Goal: Information Seeking & Learning: Learn about a topic

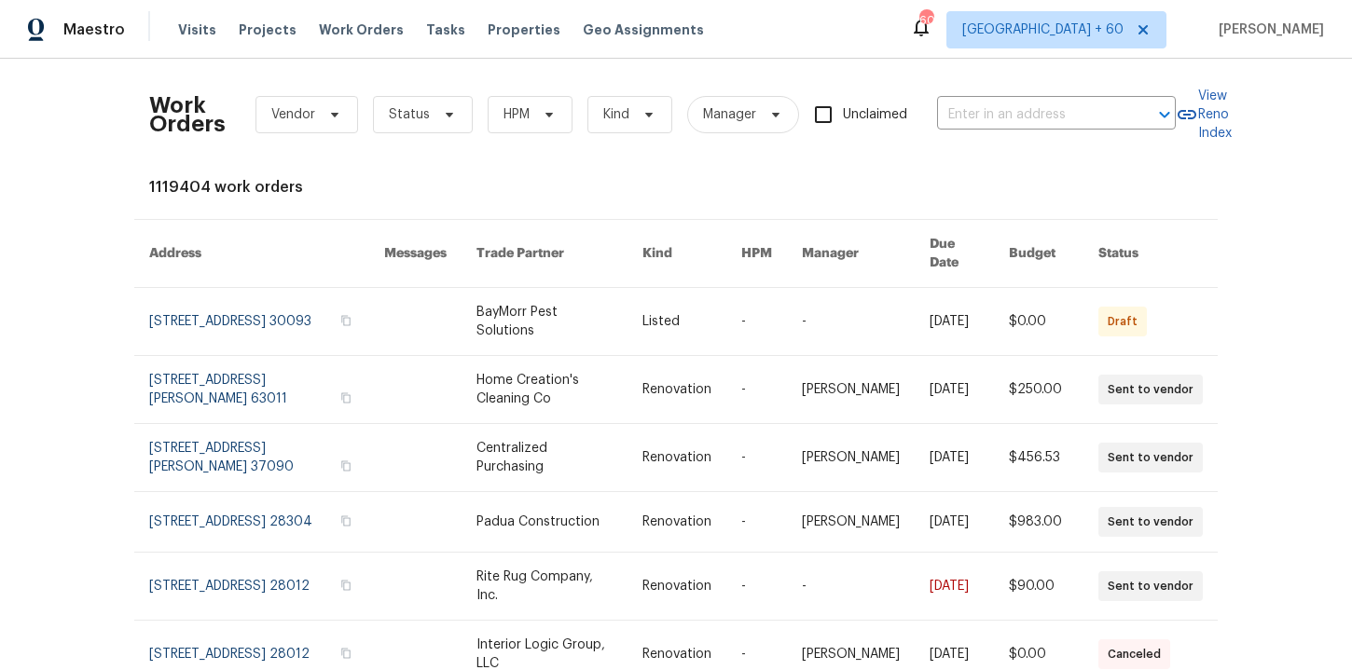
click at [968, 97] on div "Work Orders Vendor Status HPM Kind Manager Unclaimed ​" at bounding box center [662, 115] width 1026 height 82
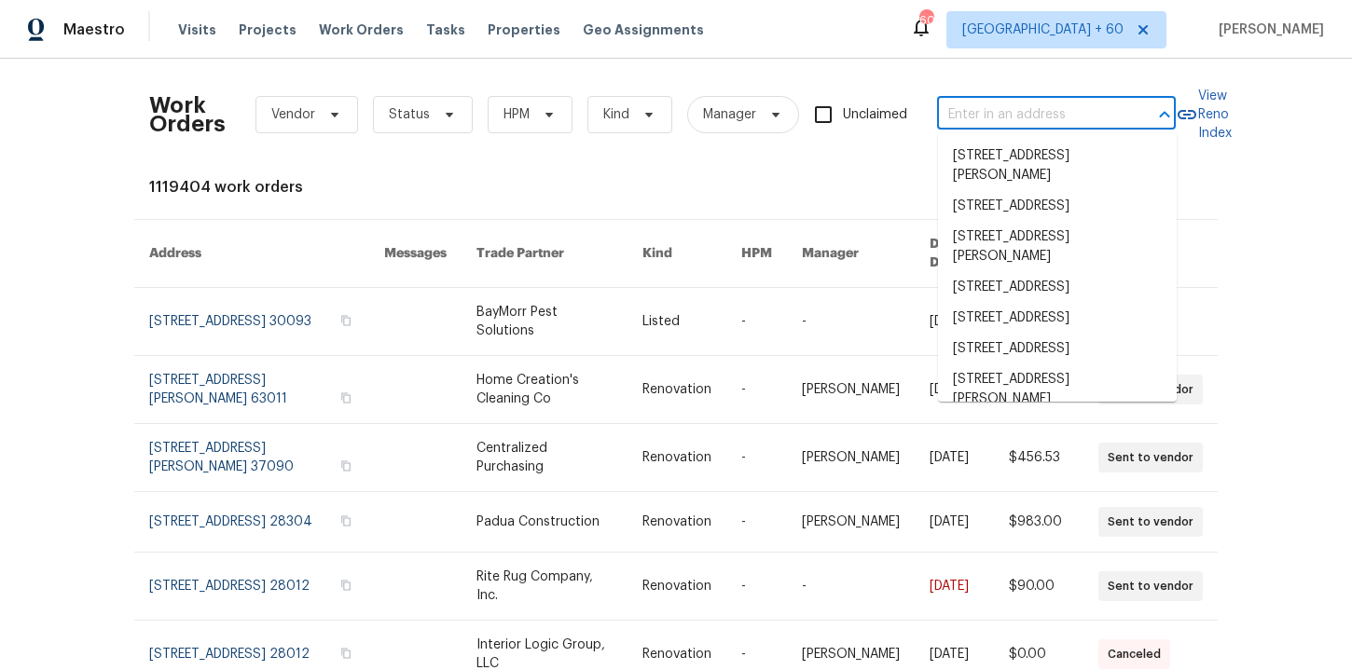
click at [976, 114] on input "text" at bounding box center [1030, 115] width 186 height 29
paste input "[STREET_ADDRESS]"
type input "[STREET_ADDRESS]"
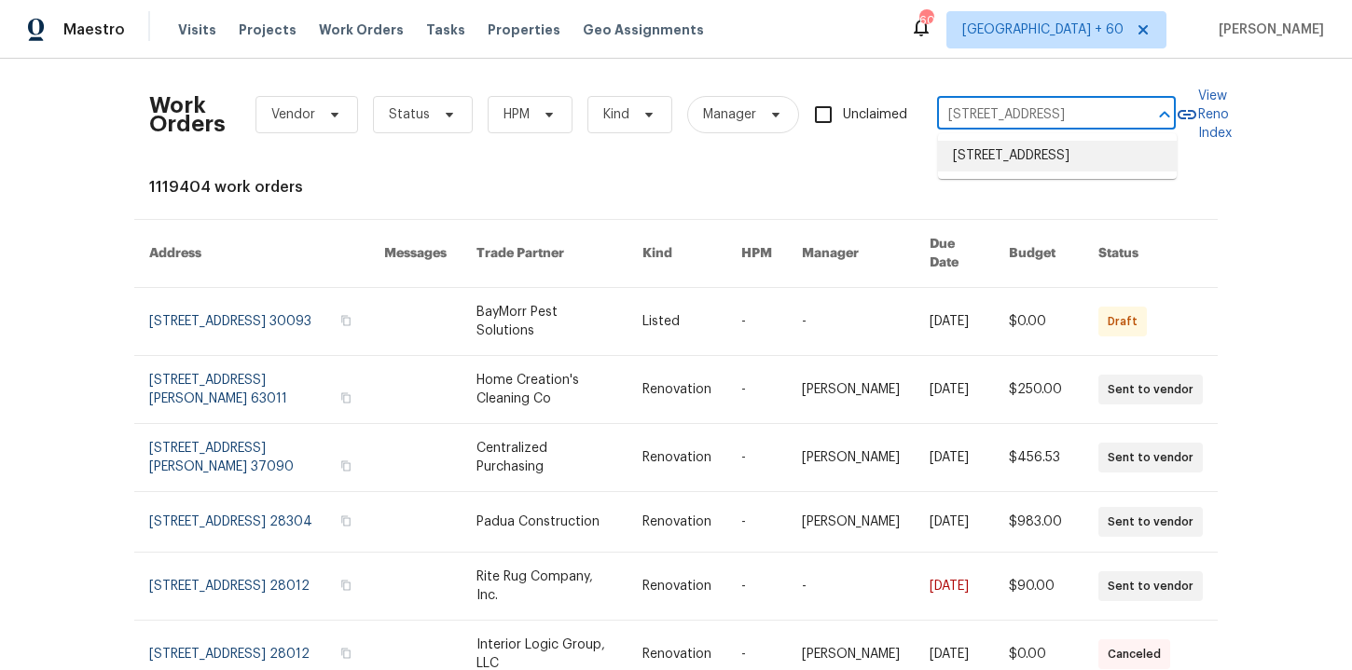
click at [1037, 159] on li "[STREET_ADDRESS]" at bounding box center [1057, 156] width 239 height 31
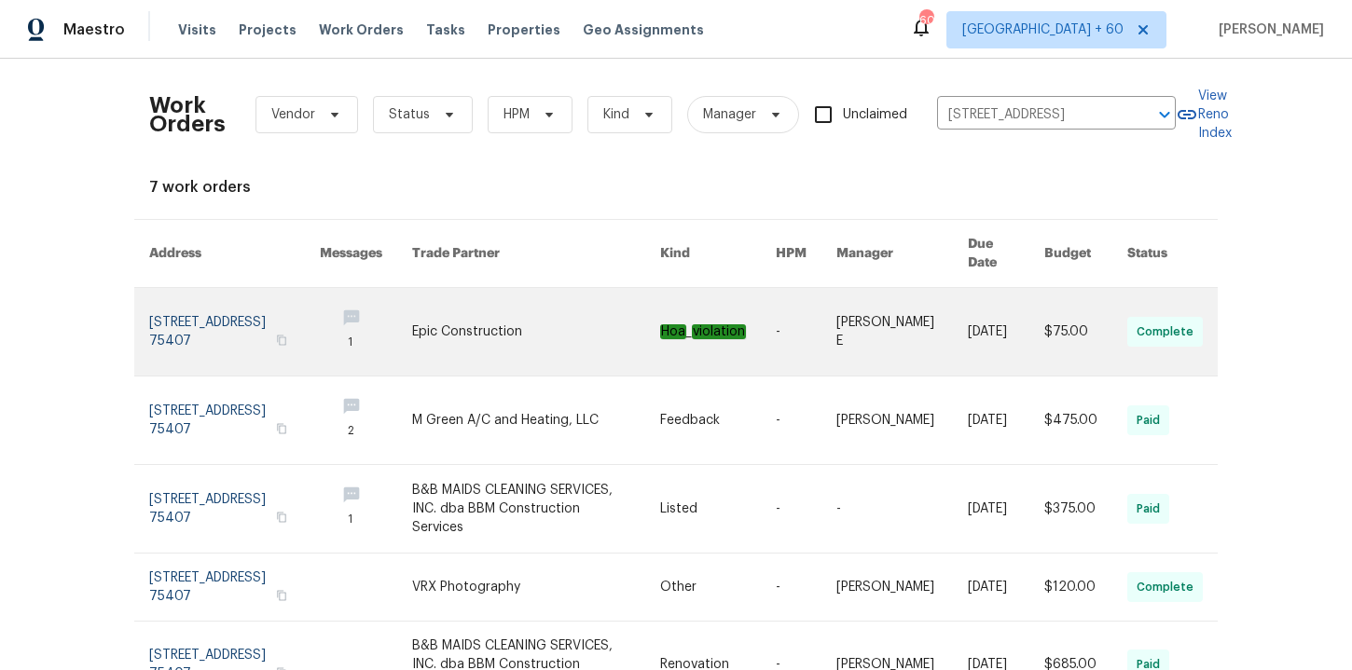
click at [215, 305] on link at bounding box center [234, 332] width 171 height 88
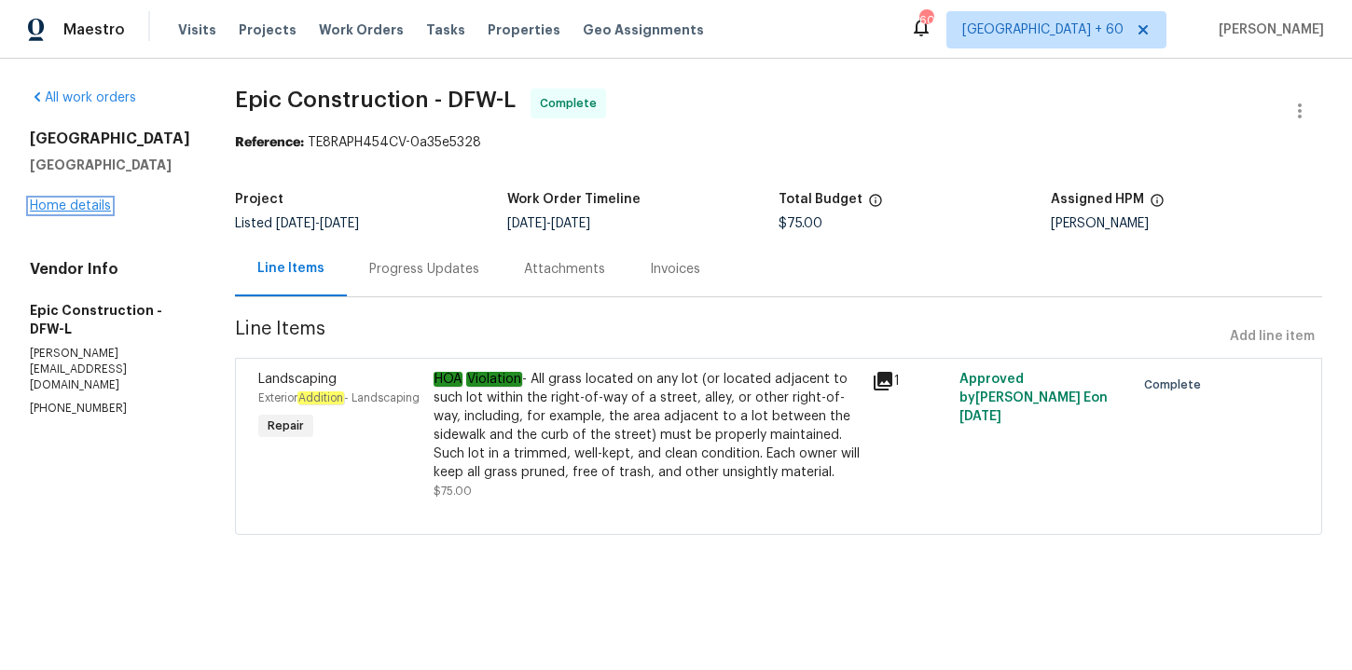
click at [84, 213] on link "Home details" at bounding box center [70, 205] width 81 height 13
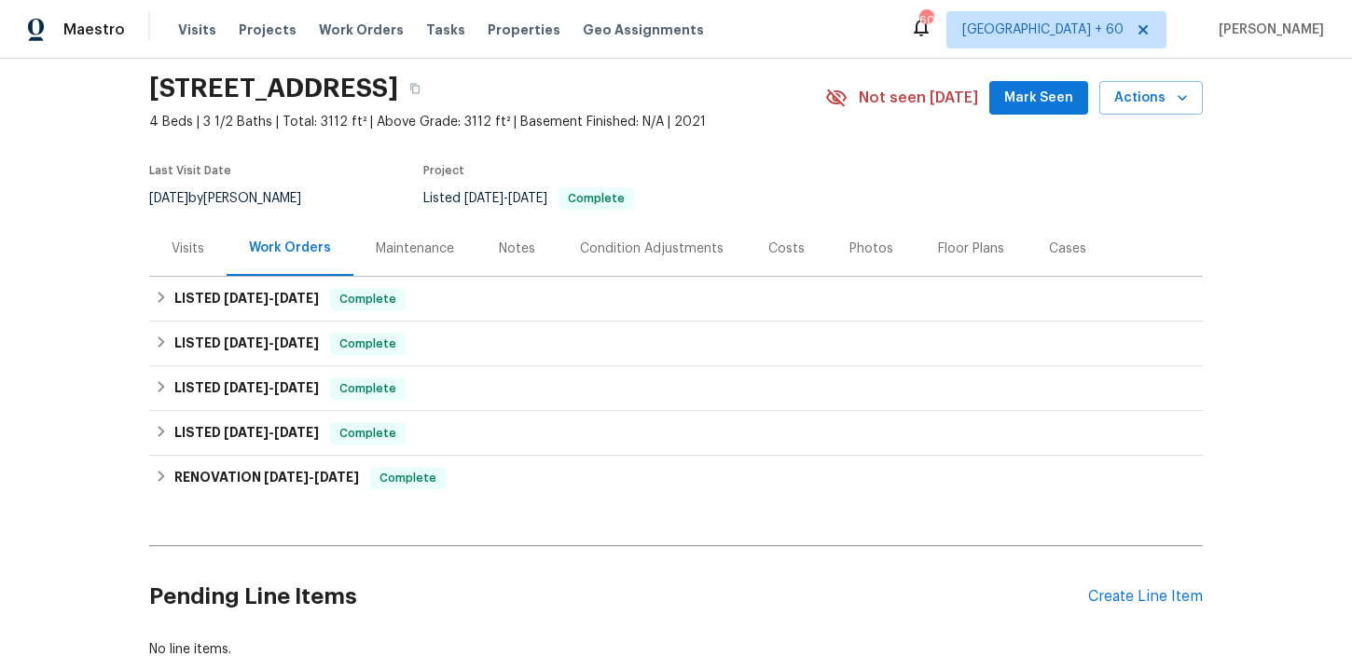
scroll to position [64, 0]
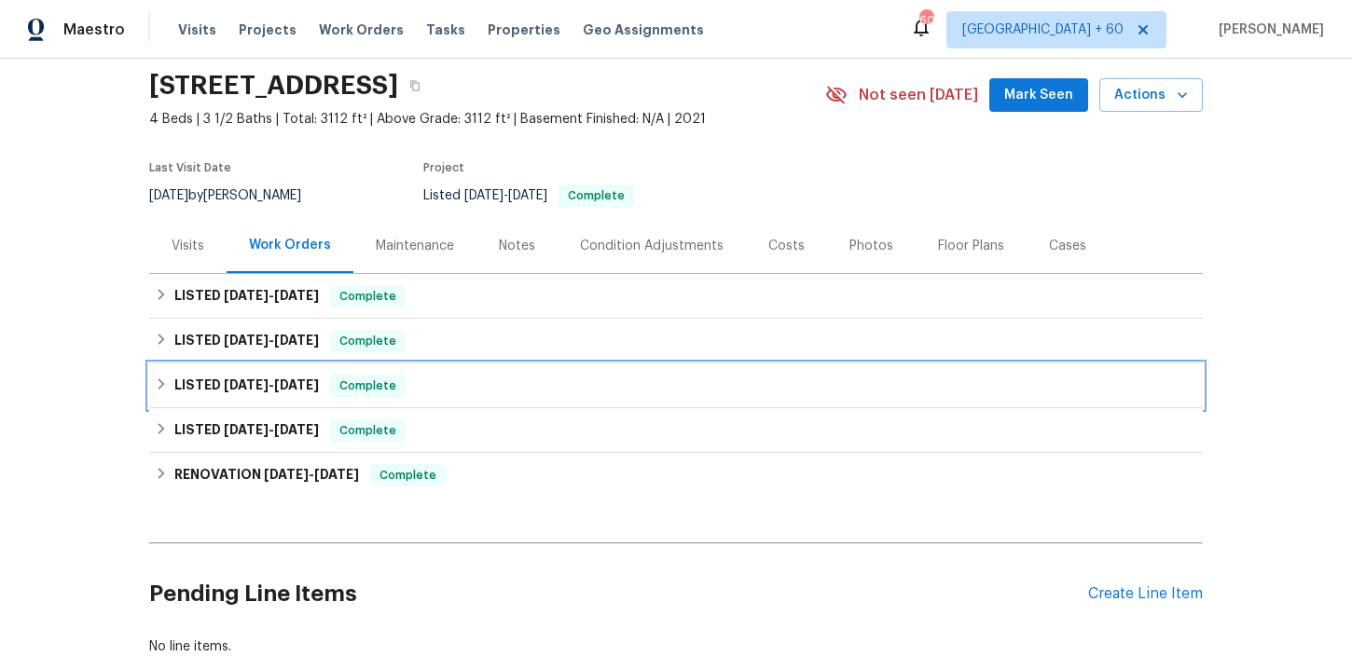
click at [502, 397] on div "LISTED [DATE] - [DATE] Complete" at bounding box center [675, 386] width 1053 height 45
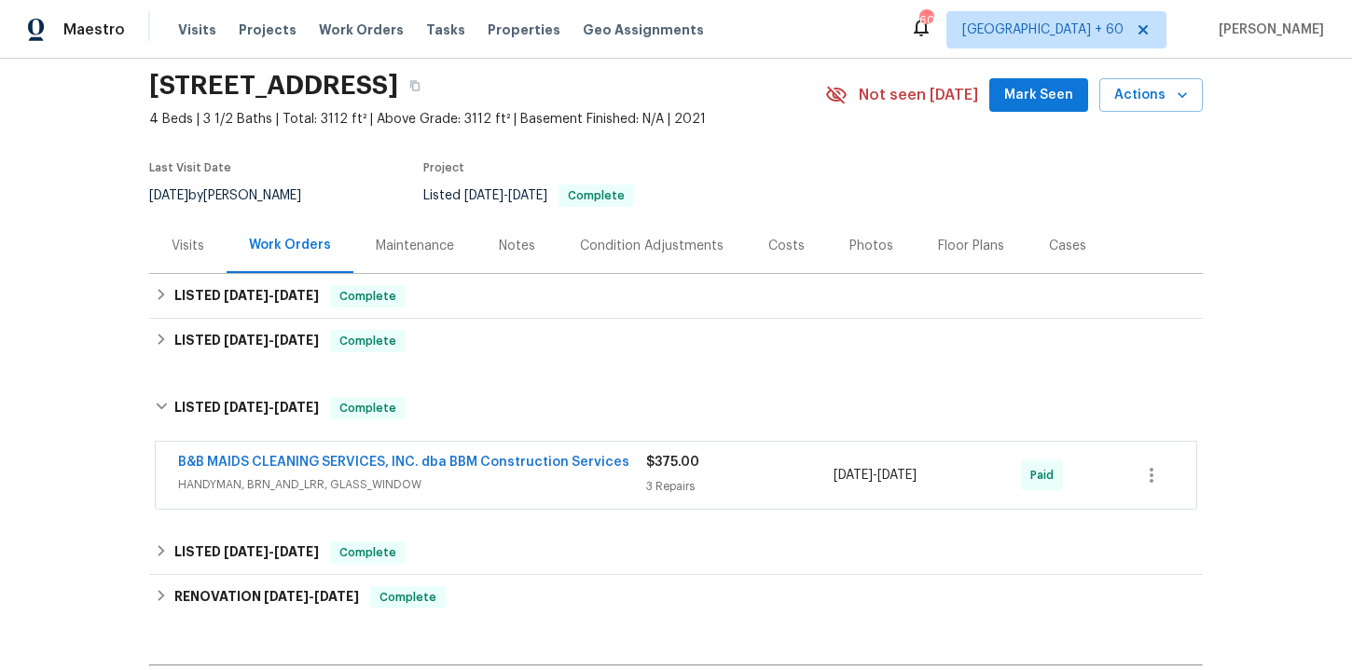
click at [520, 484] on span "HANDYMAN, BRN_AND_LRR, GLASS_WINDOW" at bounding box center [412, 484] width 468 height 19
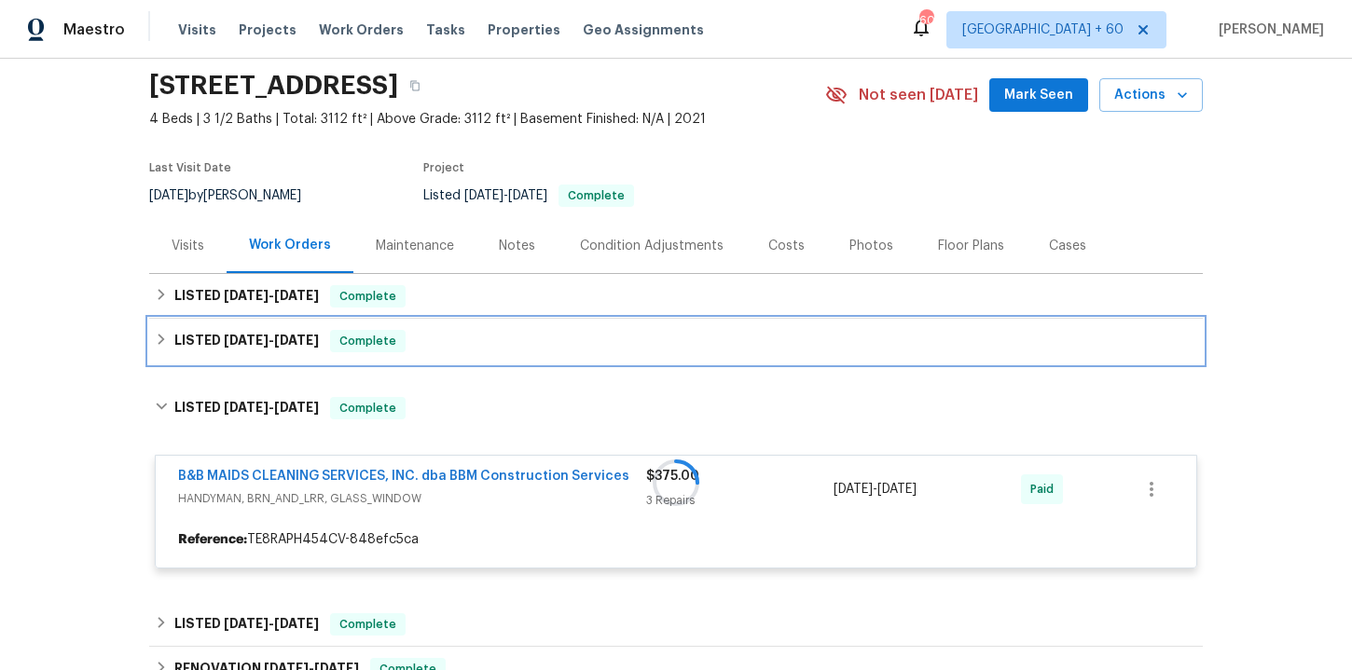
click at [472, 332] on div "LISTED [DATE] - [DATE] Complete" at bounding box center [676, 341] width 1042 height 22
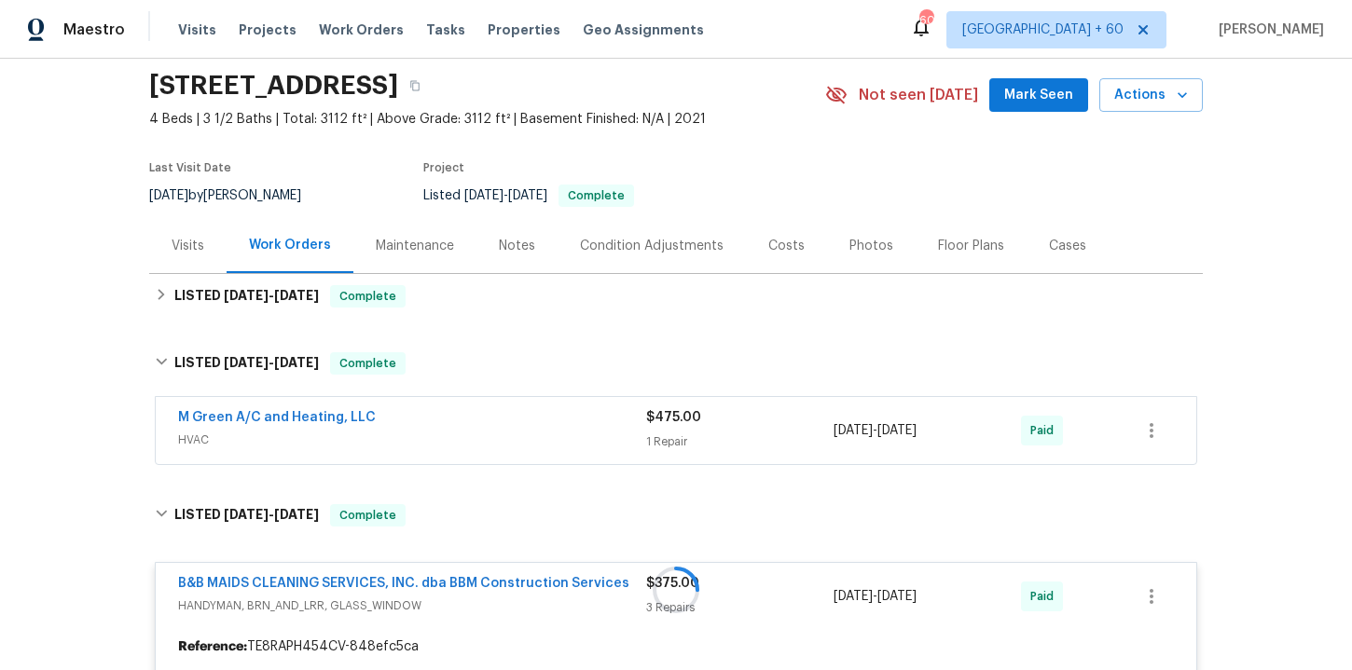
click at [495, 428] on div "M Green A/C and Heating, LLC" at bounding box center [412, 419] width 468 height 22
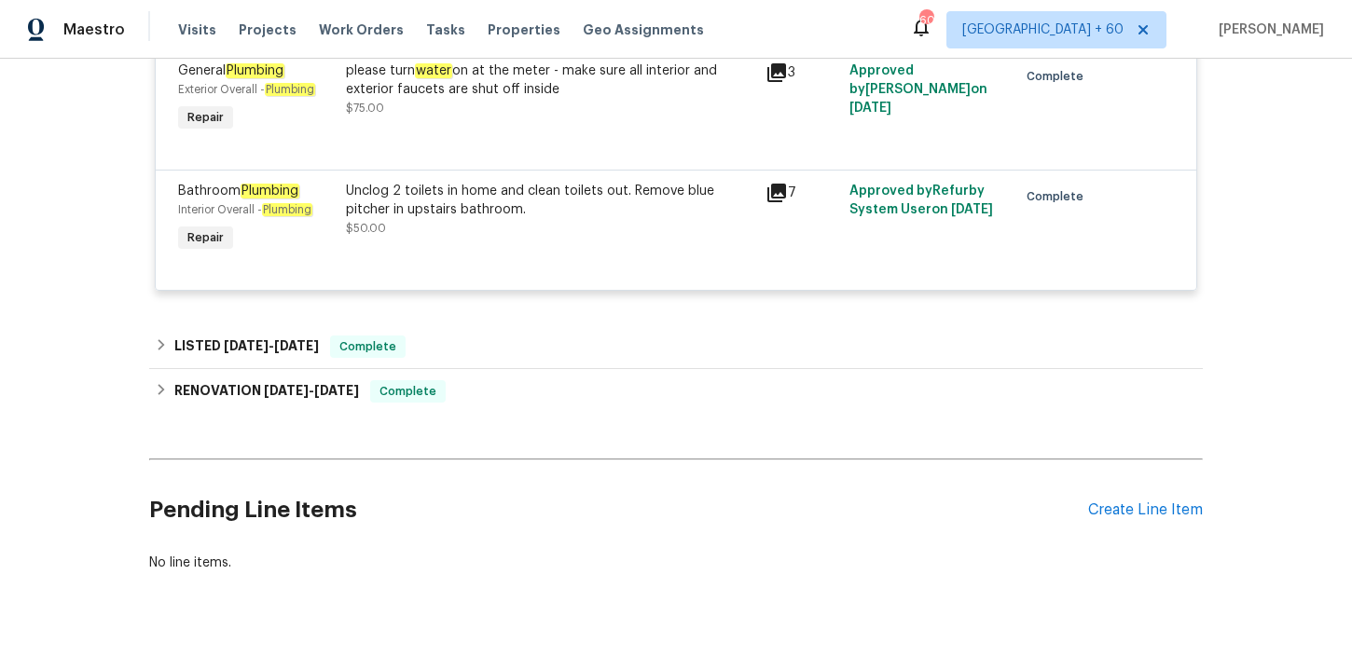
scroll to position [1101, 0]
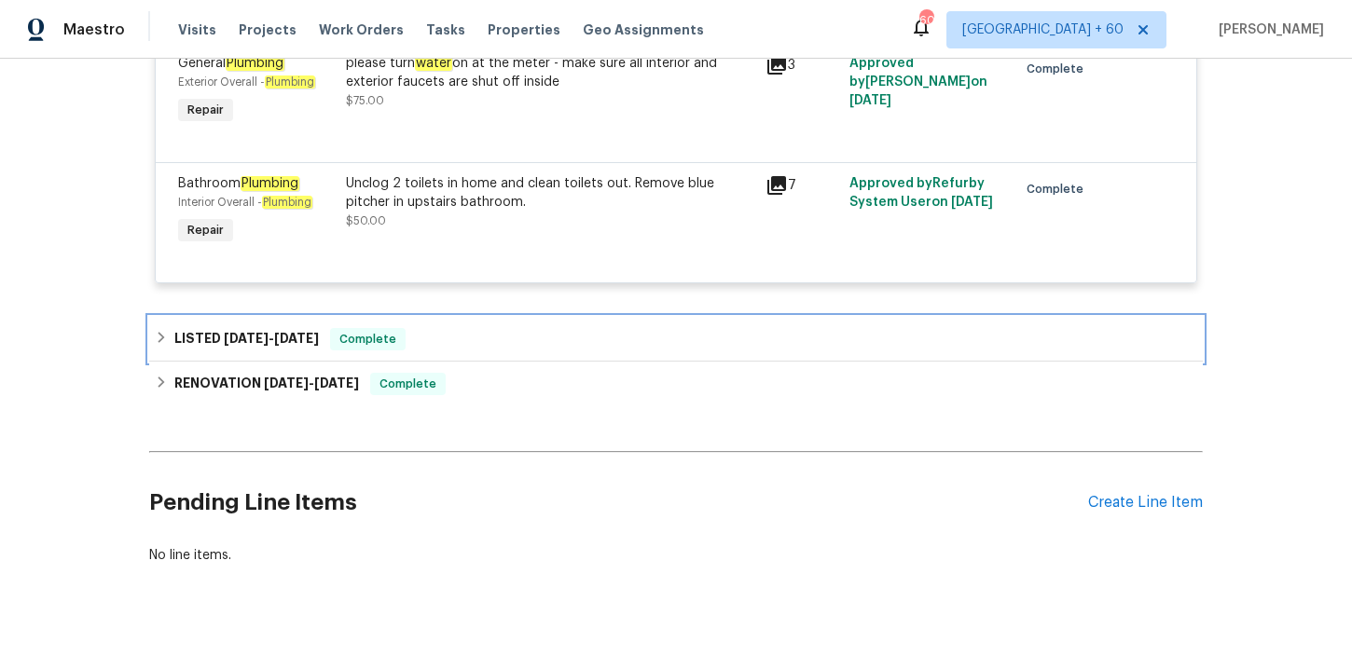
click at [608, 335] on div "LISTED [DATE] - [DATE] Complete" at bounding box center [676, 339] width 1042 height 22
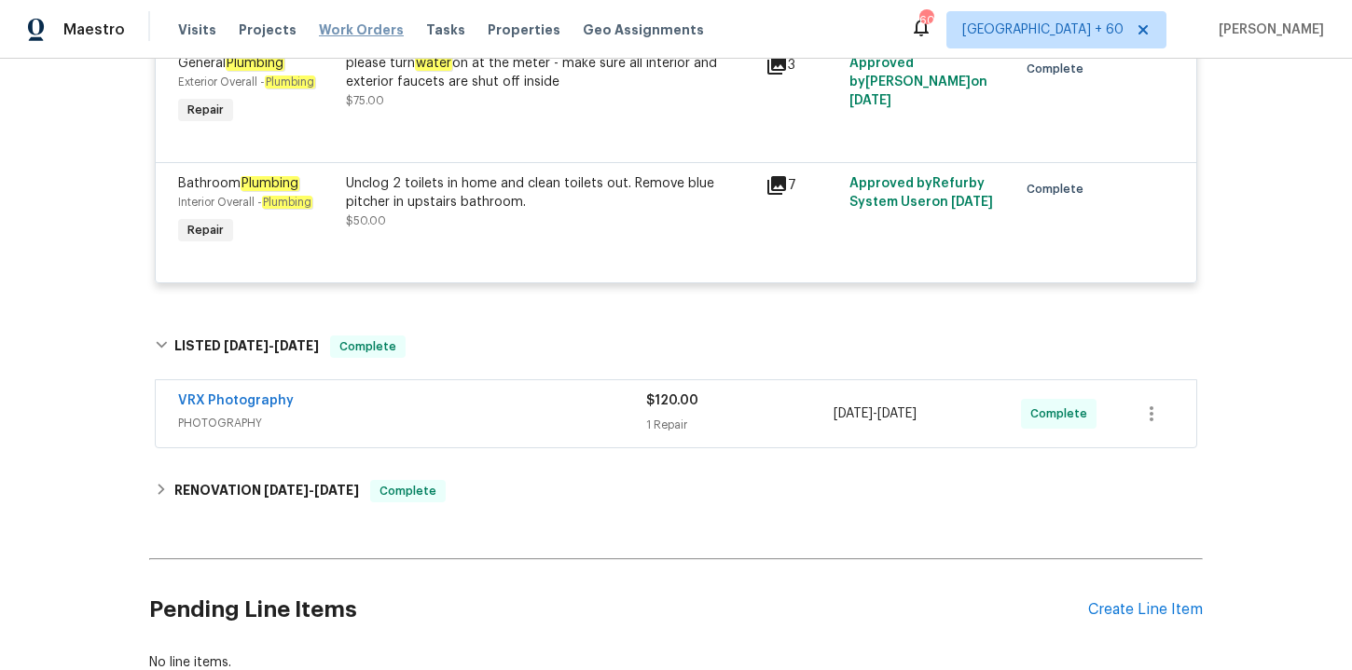
click at [364, 33] on span "Work Orders" at bounding box center [361, 30] width 85 height 19
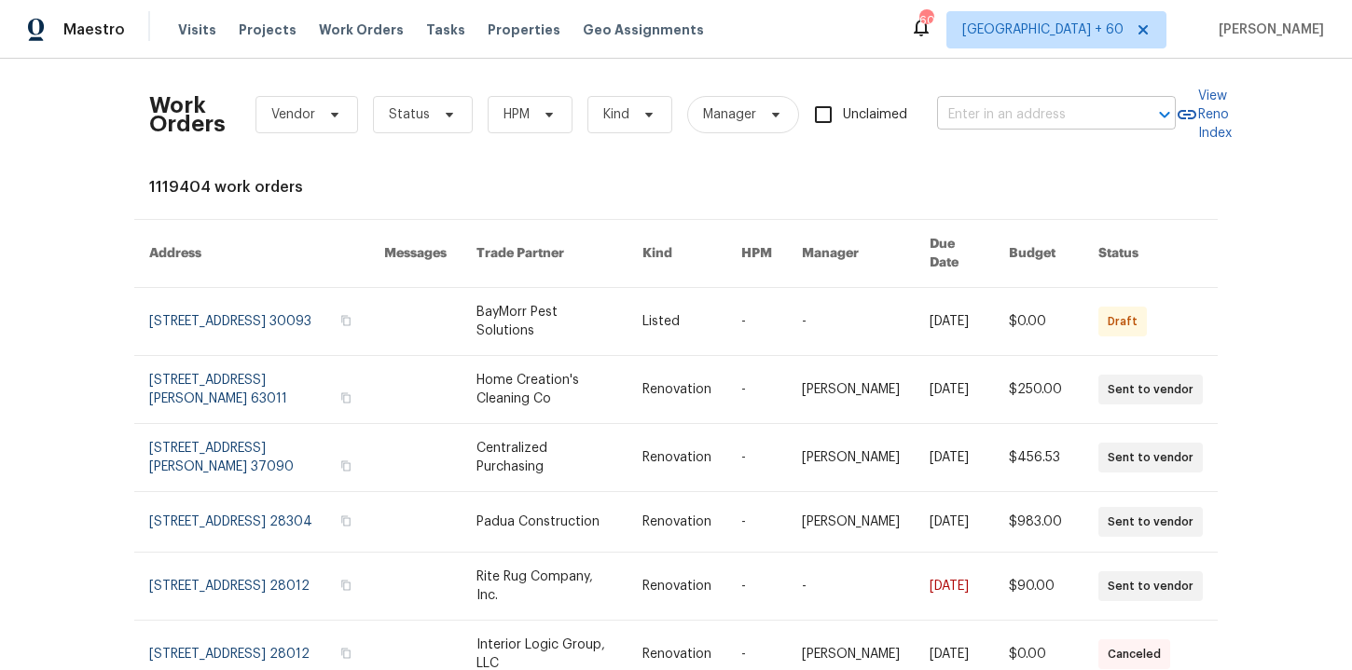
click at [954, 111] on input "text" at bounding box center [1030, 115] width 186 height 29
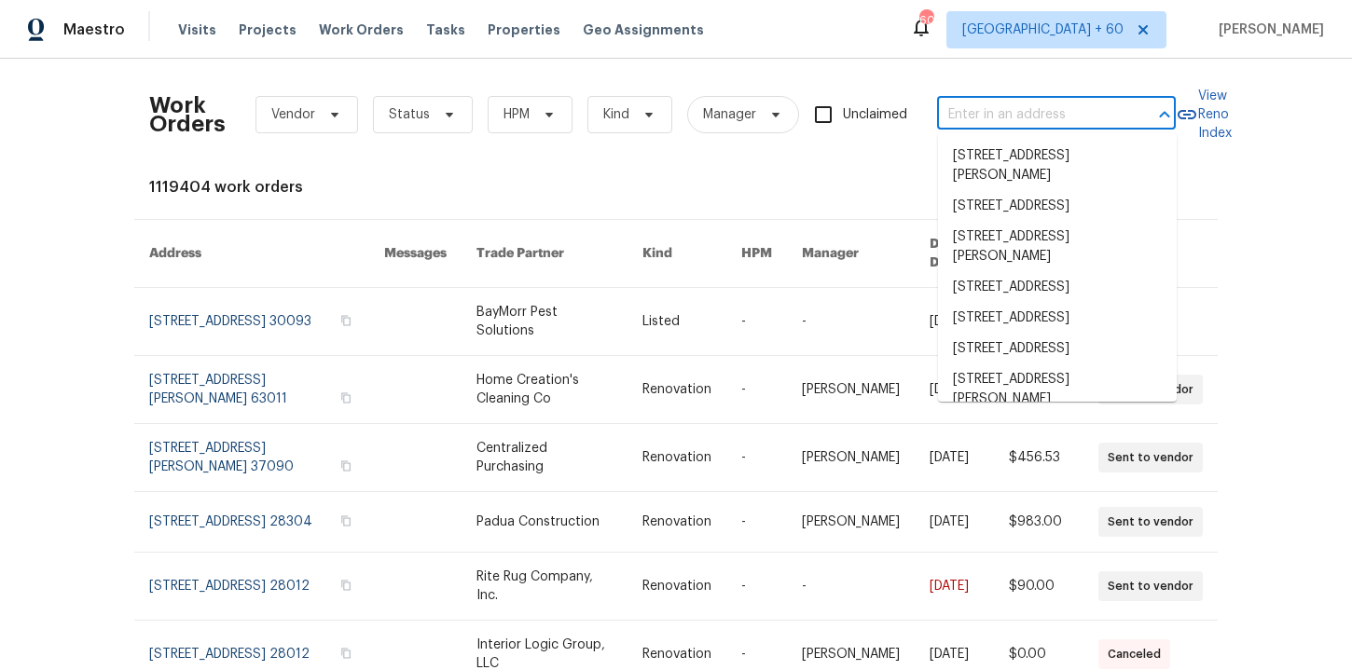
paste input "[STREET_ADDRESS]"
type input "[STREET_ADDRESS]"
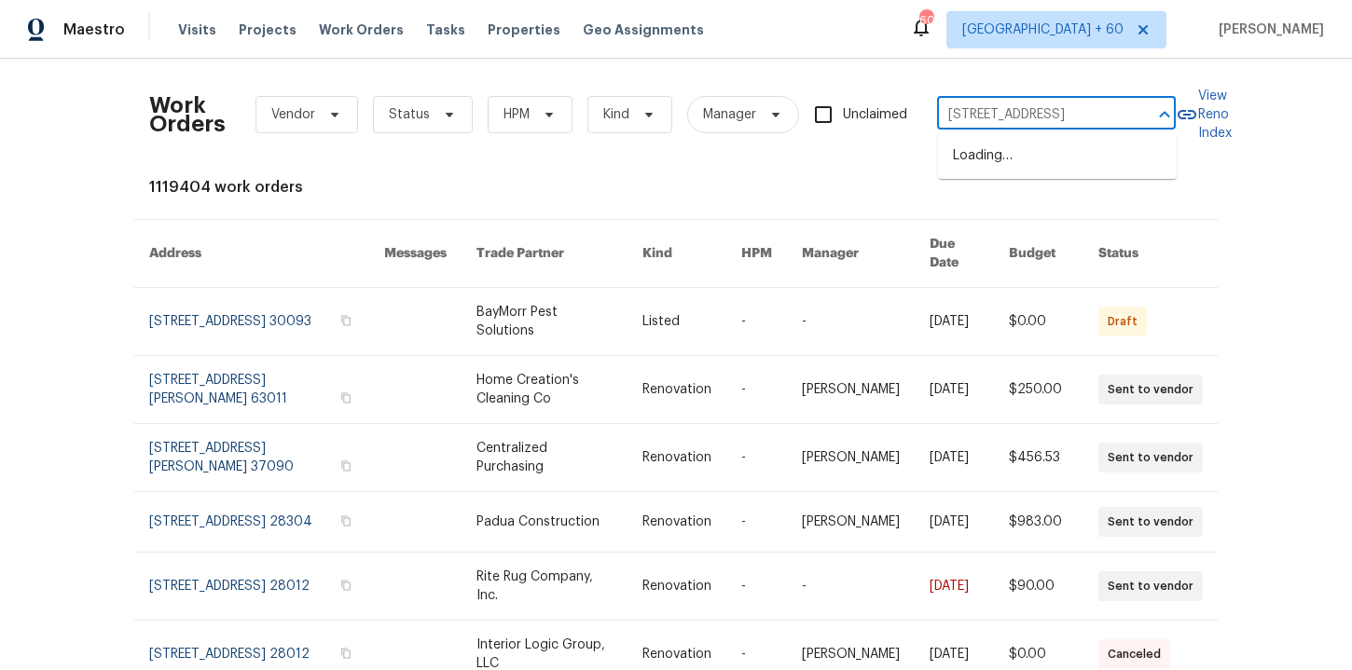
scroll to position [0, 48]
click at [993, 158] on li "[STREET_ADDRESS]" at bounding box center [1057, 156] width 239 height 31
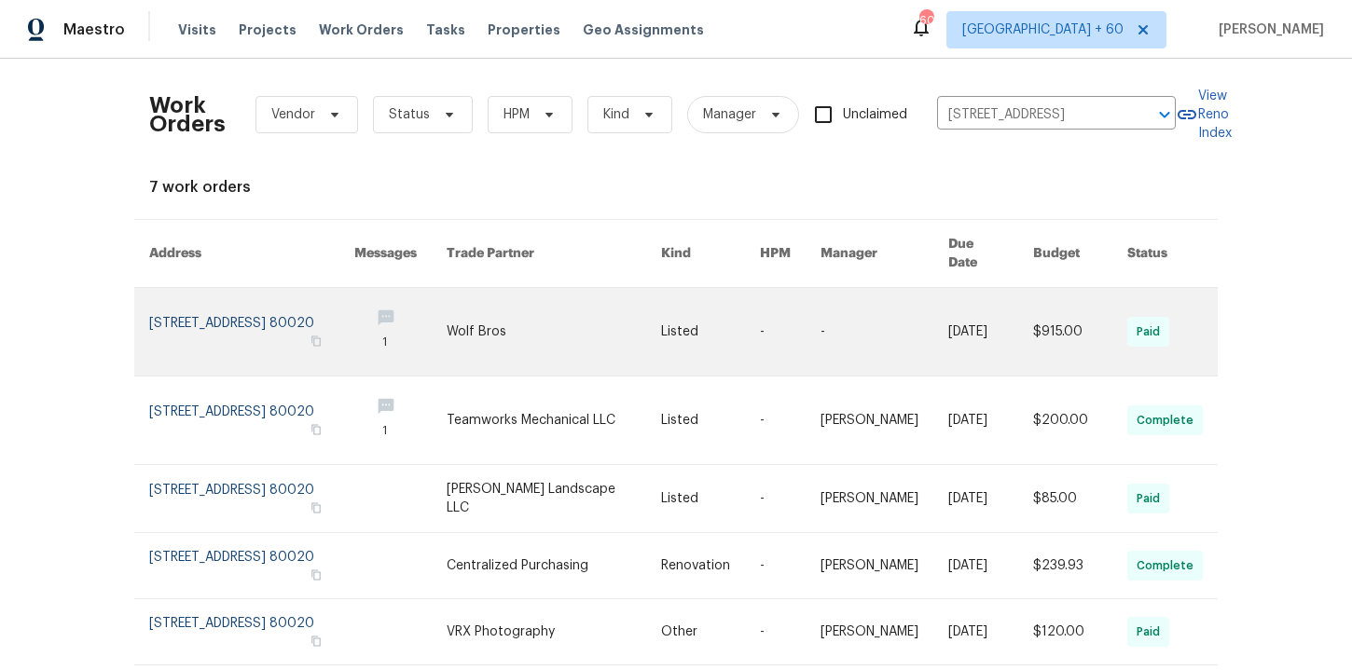
click at [213, 312] on link at bounding box center [251, 332] width 205 height 88
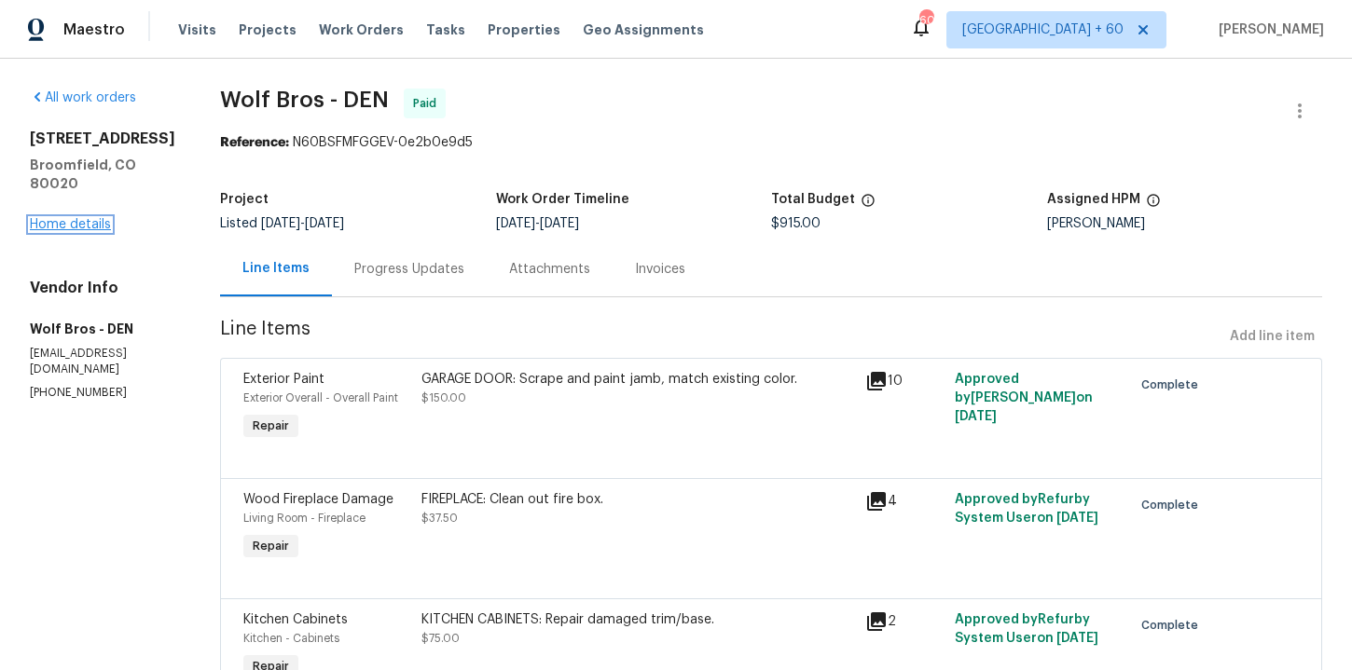
click at [68, 223] on link "Home details" at bounding box center [70, 224] width 81 height 13
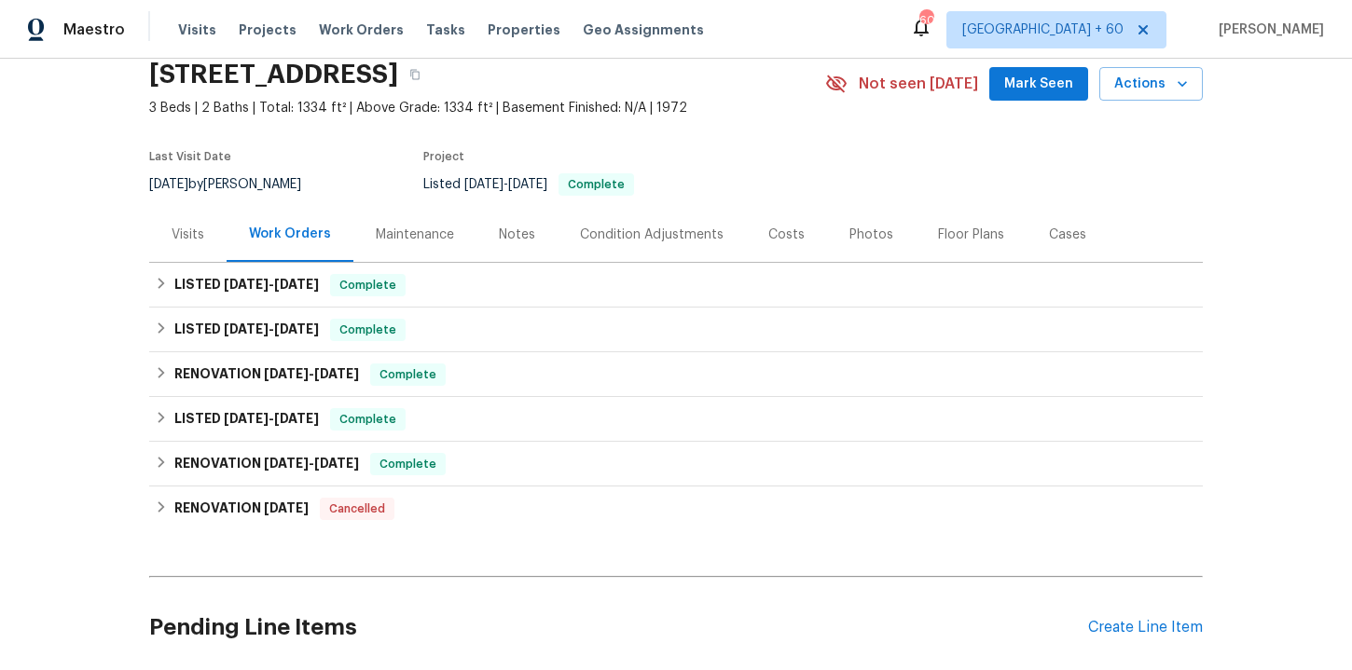
scroll to position [77, 0]
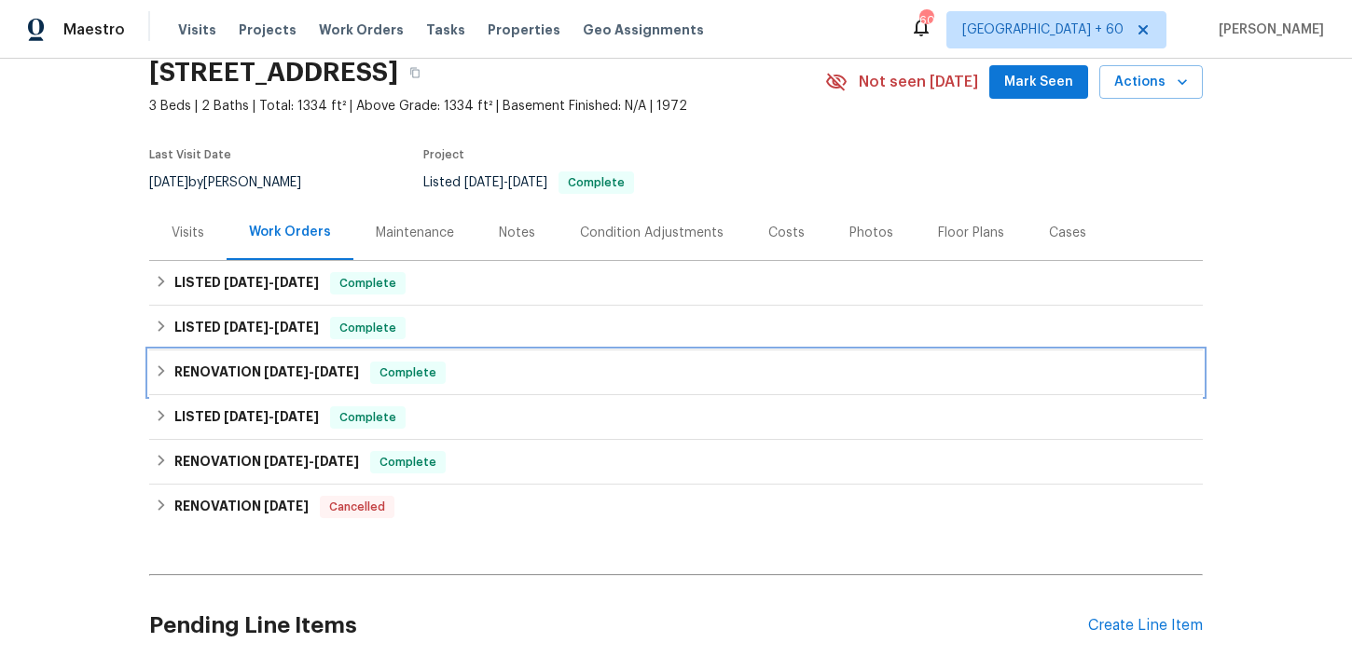
click at [487, 375] on div "RENOVATION [DATE] - [DATE] Complete" at bounding box center [676, 373] width 1042 height 22
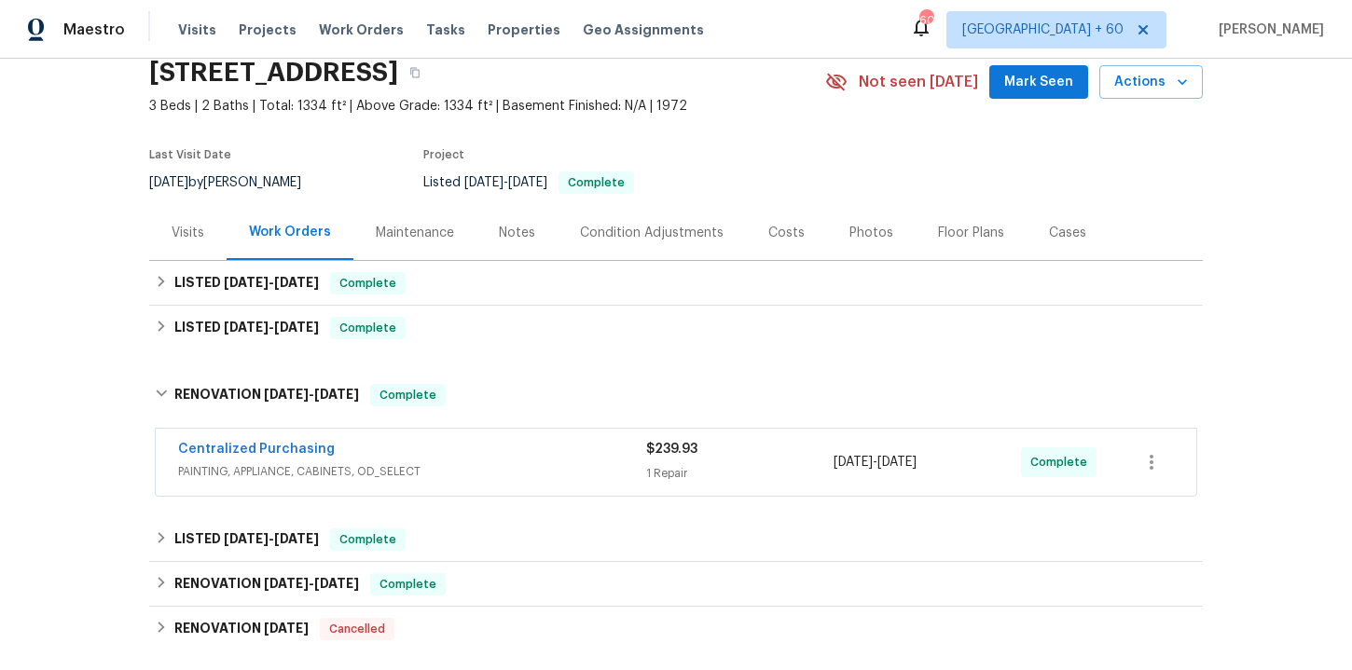
click at [496, 456] on div "Centralized Purchasing" at bounding box center [412, 451] width 468 height 22
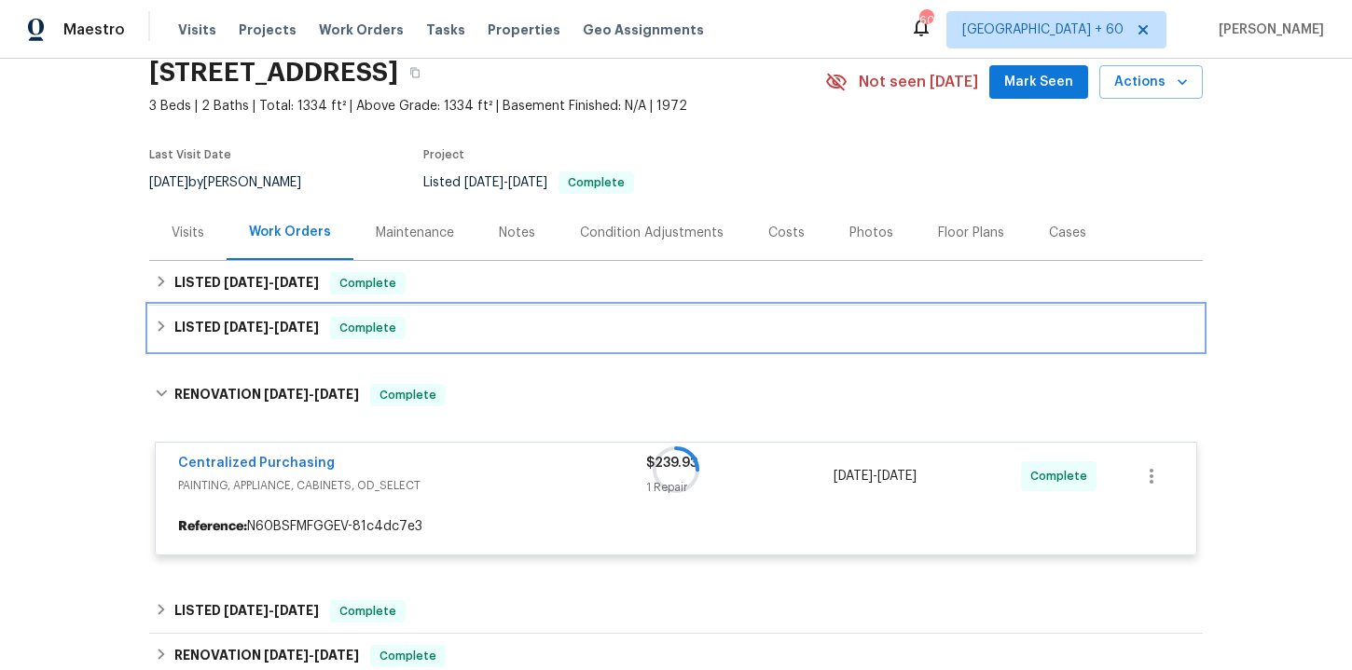
click at [460, 328] on div "LISTED [DATE] - [DATE] Complete" at bounding box center [676, 328] width 1042 height 22
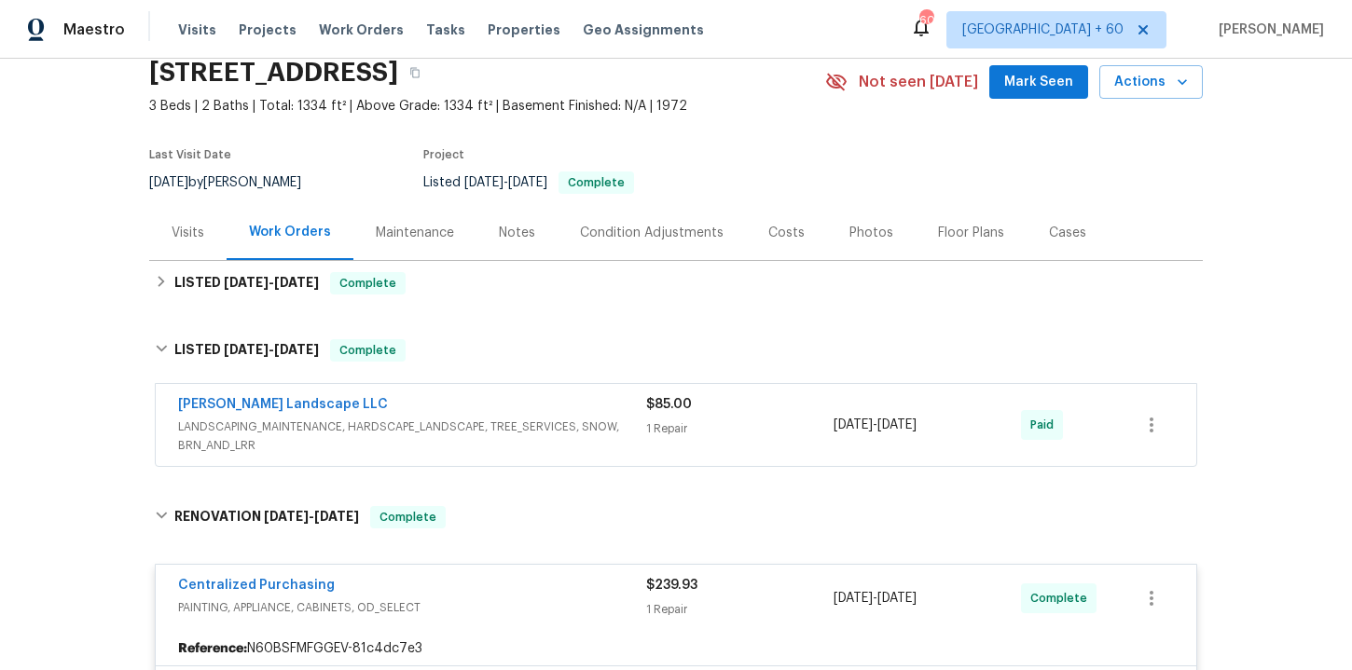
click at [493, 429] on span "LANDSCAPING_MAINTENANCE, HARDSCAPE_LANDSCAPE, TREE_SERVICES, SNOW, BRN_AND_LRR" at bounding box center [412, 436] width 468 height 37
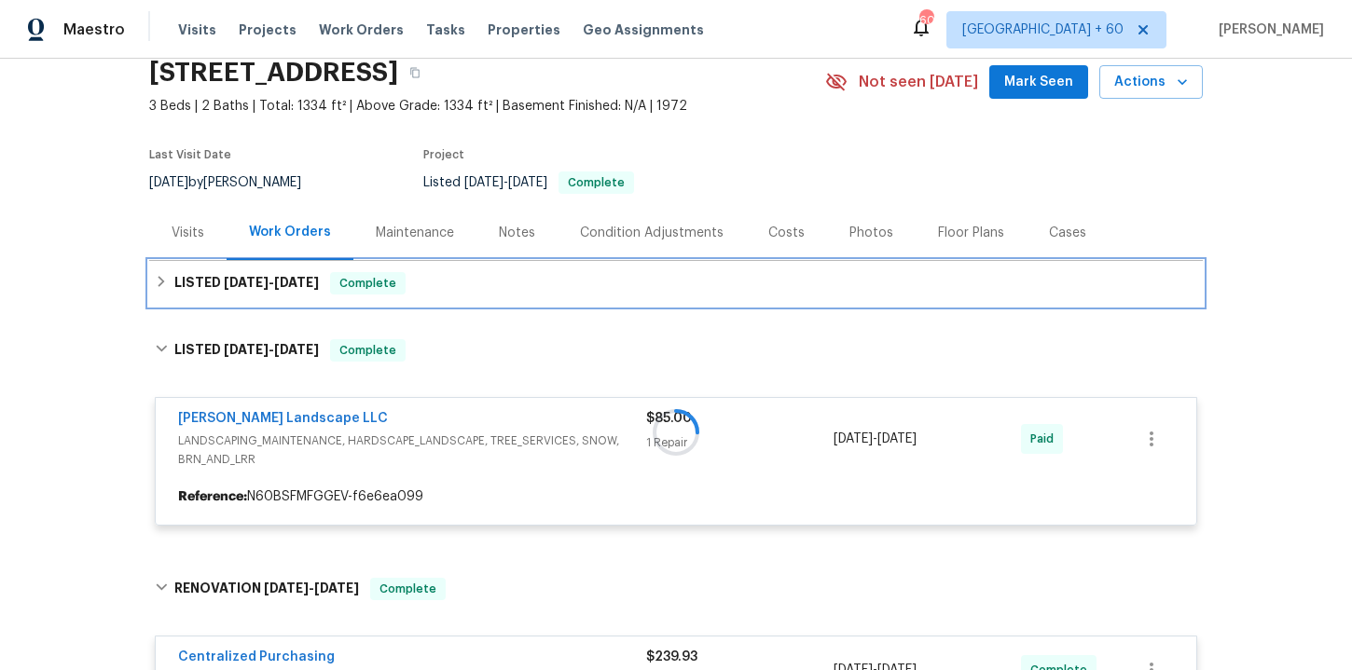
click at [441, 276] on div "LISTED [DATE] - [DATE] Complete" at bounding box center [676, 283] width 1042 height 22
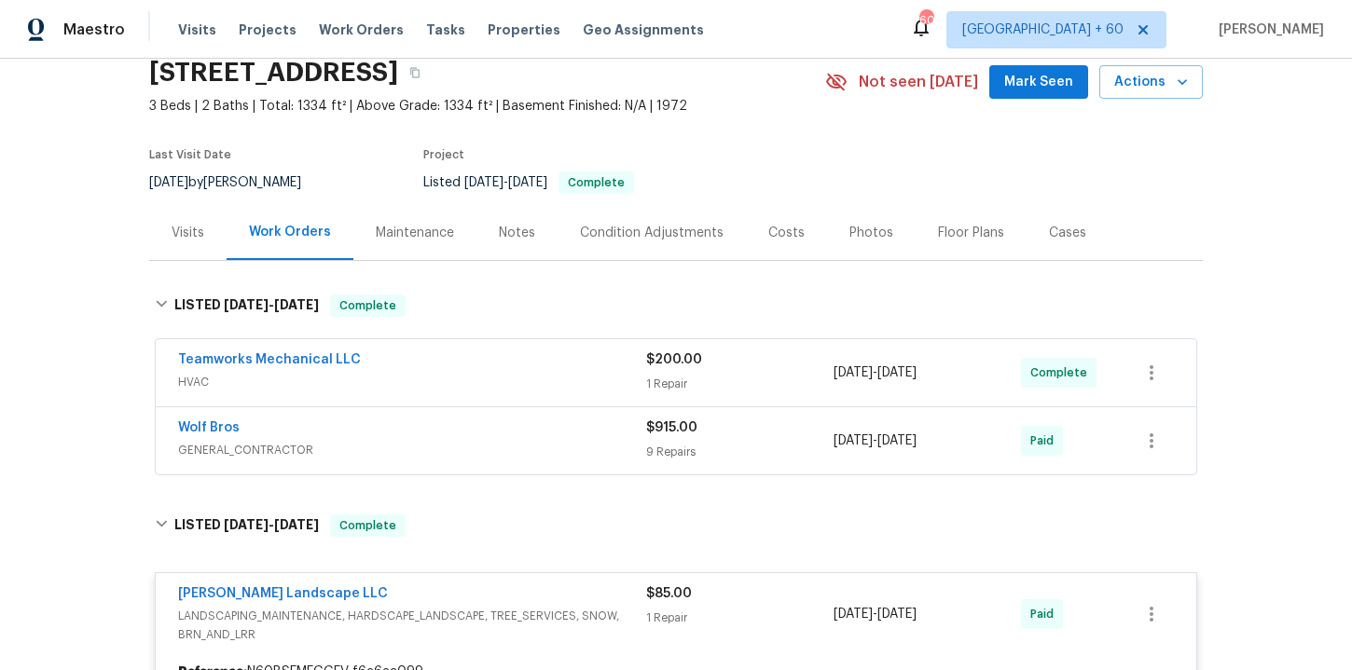
click at [470, 445] on span "GENERAL_CONTRACTOR" at bounding box center [412, 450] width 468 height 19
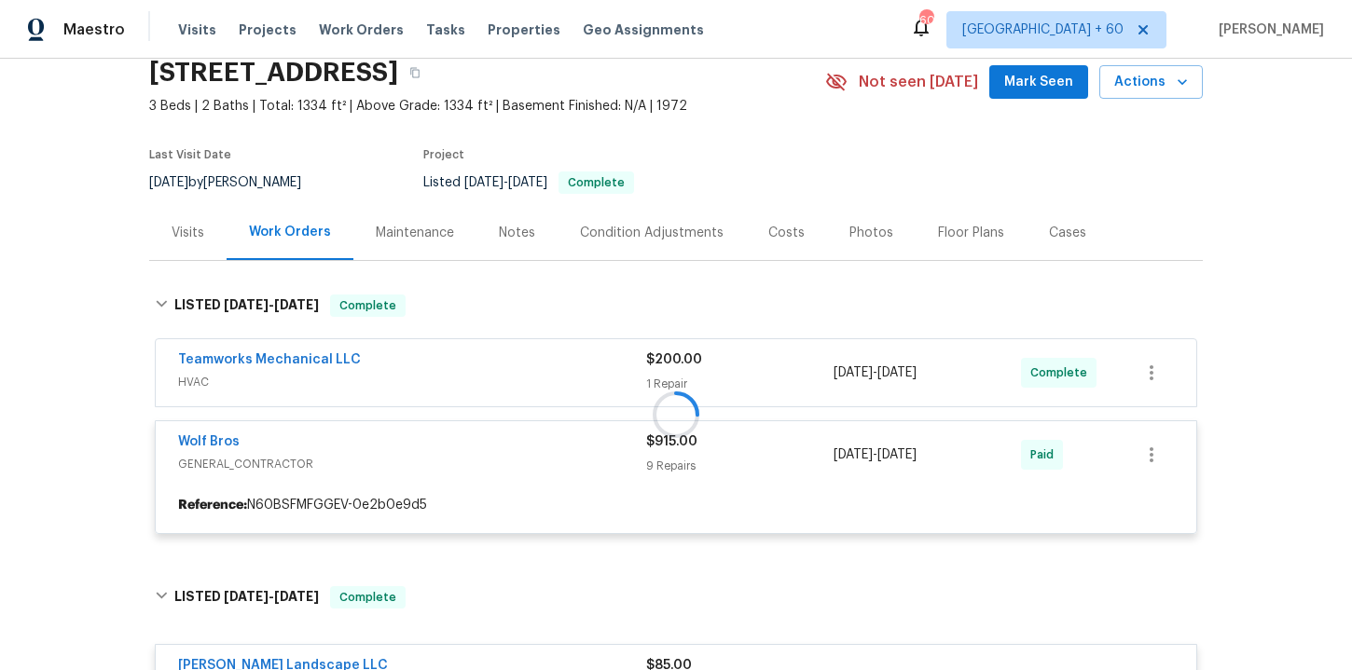
click at [443, 356] on div at bounding box center [675, 414] width 1053 height 277
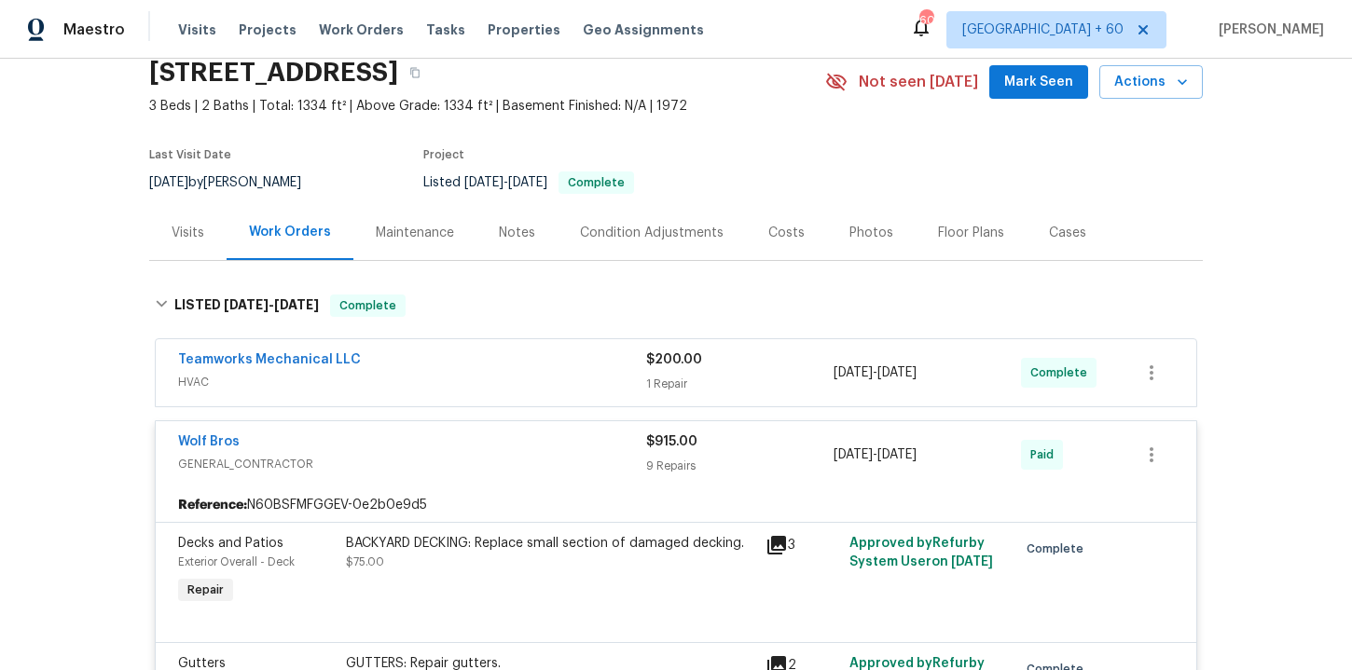
click at [461, 368] on div "Teamworks Mechanical LLC" at bounding box center [412, 361] width 468 height 22
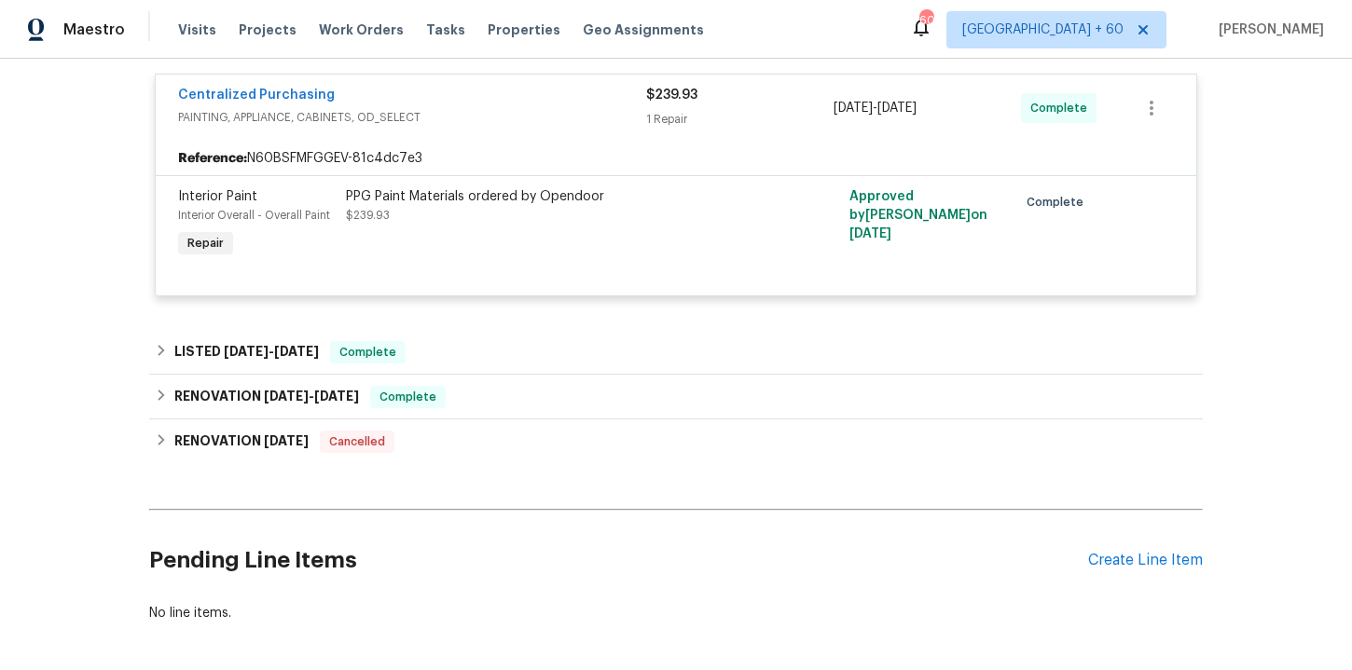
scroll to position [2464, 0]
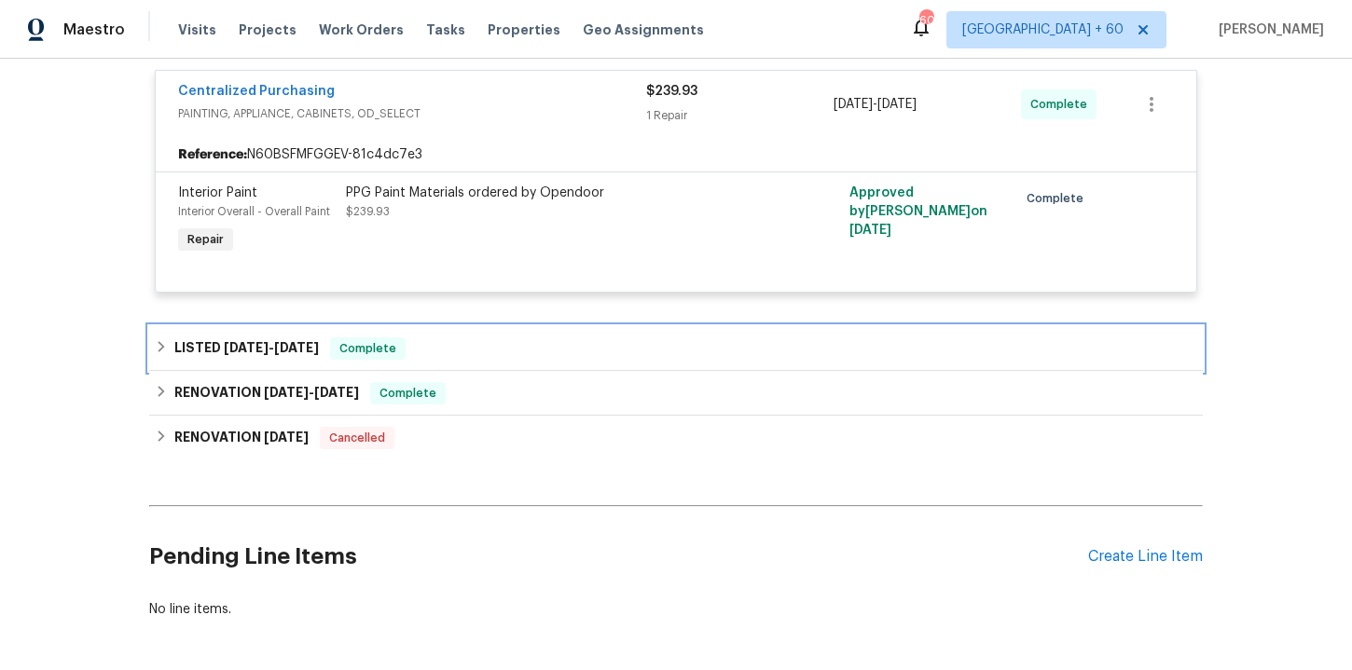
click at [458, 360] on div "LISTED [DATE] - [DATE] Complete" at bounding box center [676, 348] width 1042 height 22
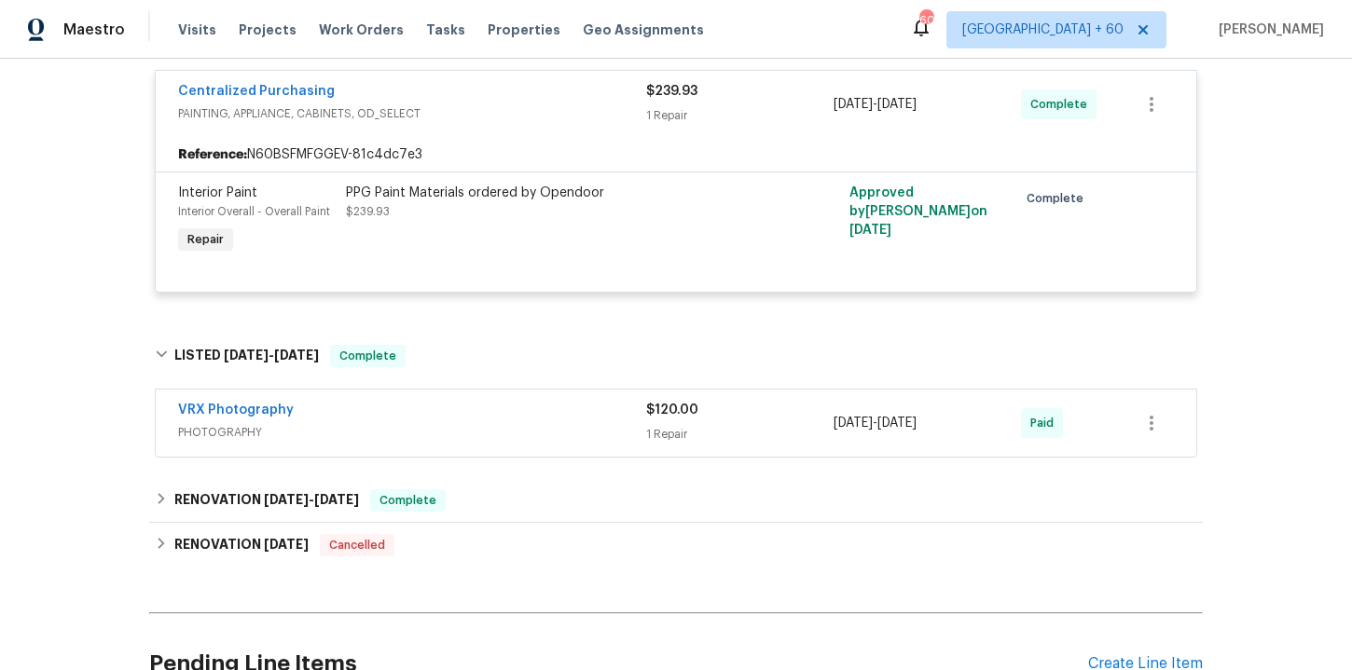
click at [478, 435] on span "PHOTOGRAPHY" at bounding box center [412, 432] width 468 height 19
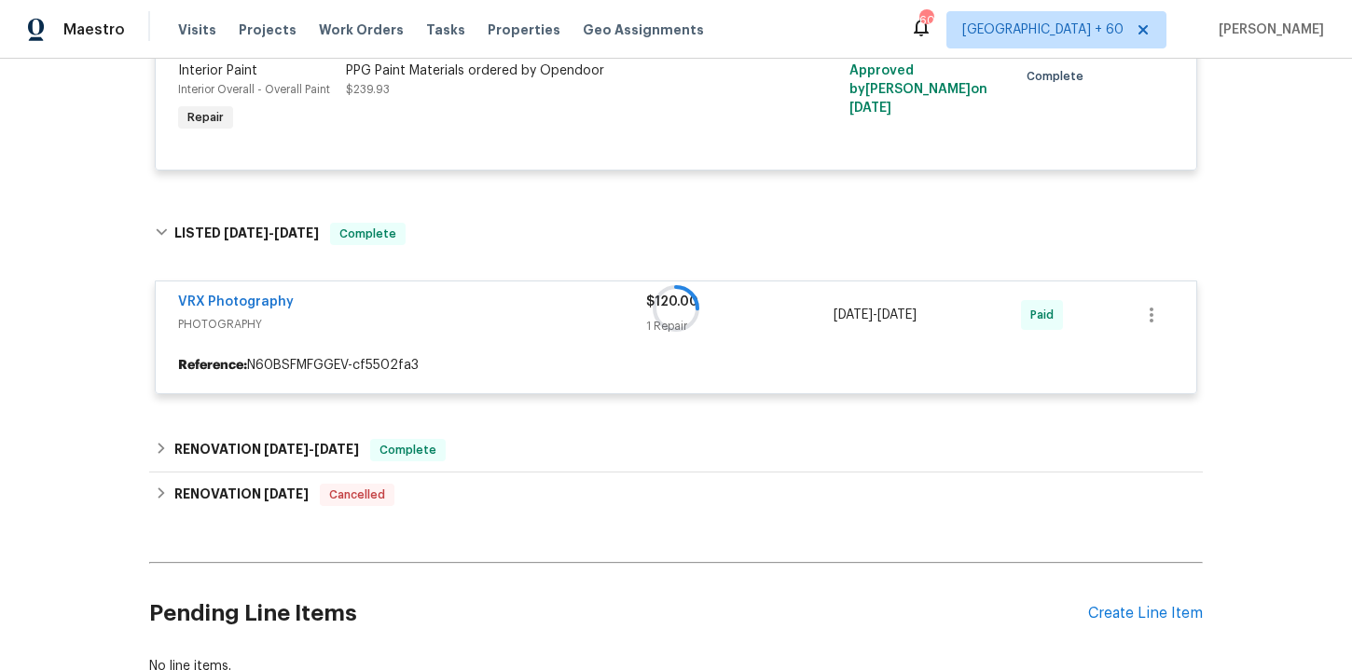
scroll to position [2719, 0]
